Goal: Transaction & Acquisition: Purchase product/service

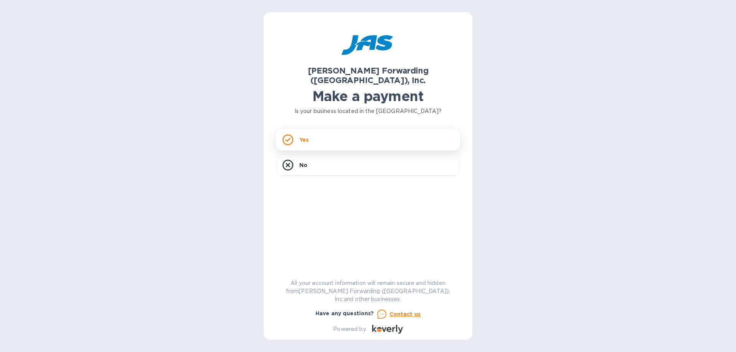
click at [323, 132] on div "Yes" at bounding box center [368, 139] width 184 height 21
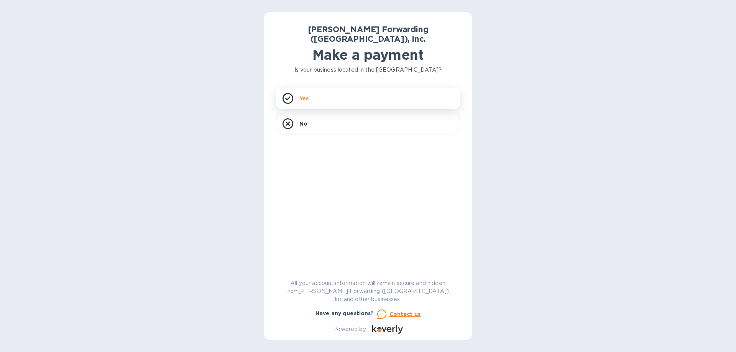
click at [308, 63] on h1 "Make a payment" at bounding box center [368, 55] width 184 height 16
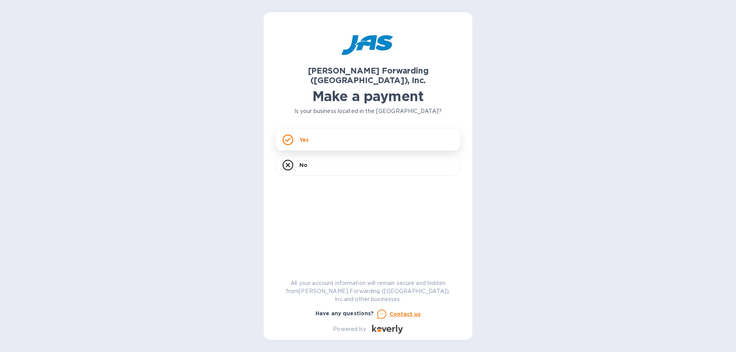
click at [321, 132] on div "Yes" at bounding box center [368, 139] width 184 height 21
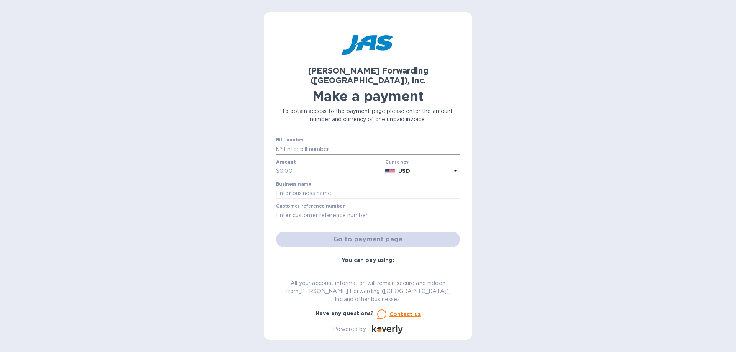
click at [311, 143] on input "text" at bounding box center [371, 149] width 178 height 12
paste input "HGC503393206"
type input "HGC503393206"
click at [346, 210] on input "text" at bounding box center [368, 216] width 184 height 12
